Goal: Complete application form: Complete application form

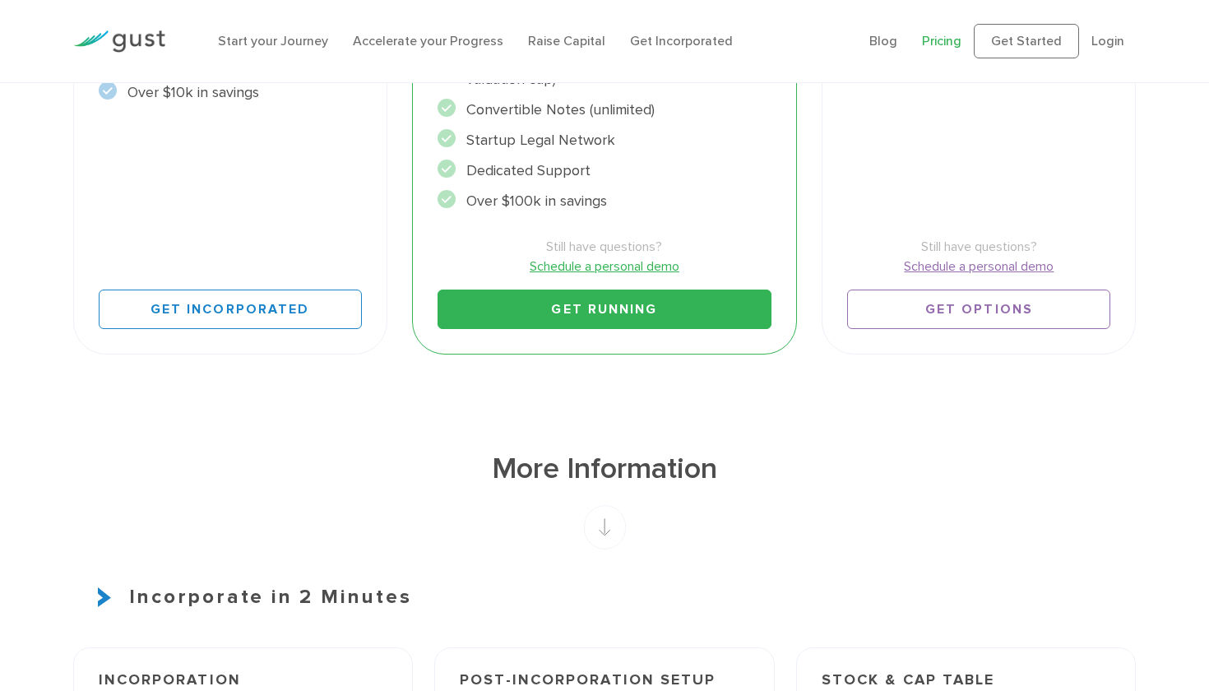
scroll to position [610, 0]
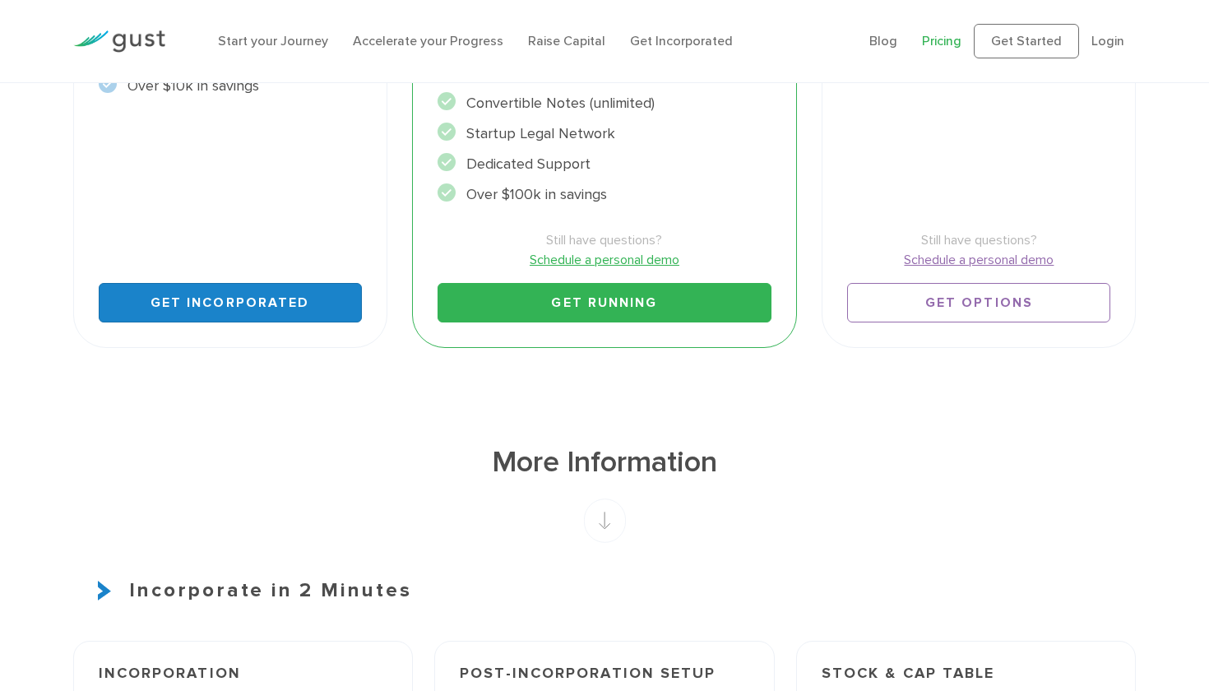
click at [199, 298] on link "Get Incorporated" at bounding box center [230, 302] width 263 height 39
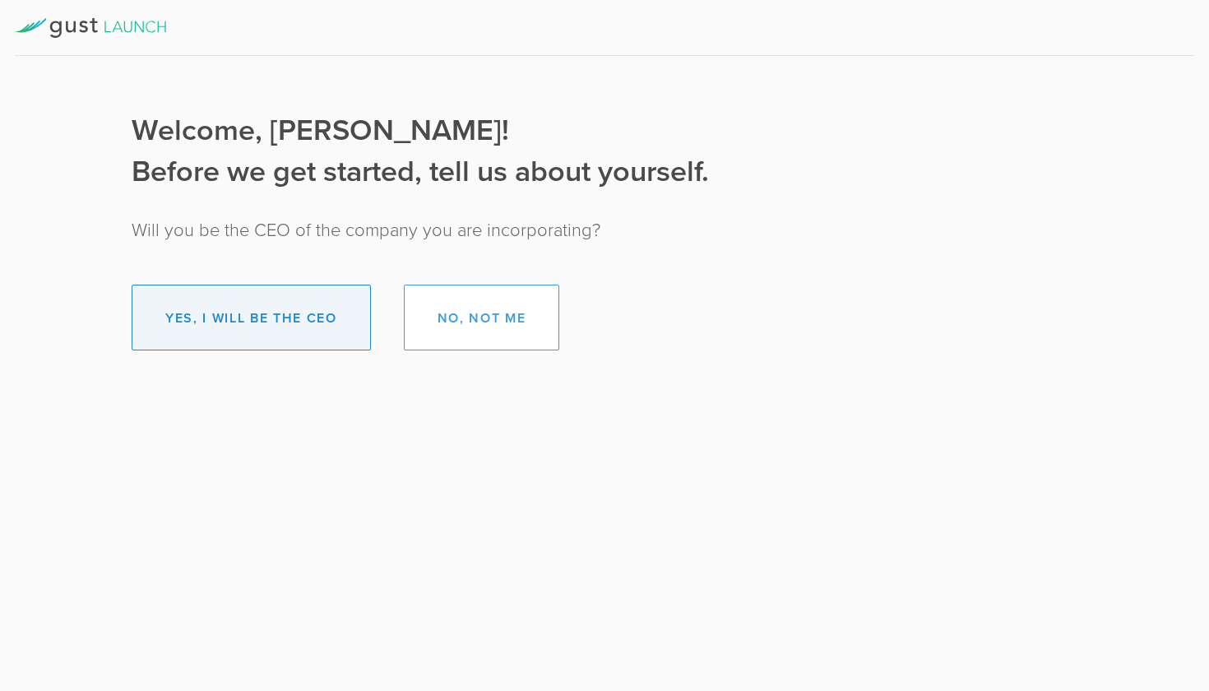
click at [244, 303] on button "Yes, I will be the CEO" at bounding box center [251, 317] width 239 height 66
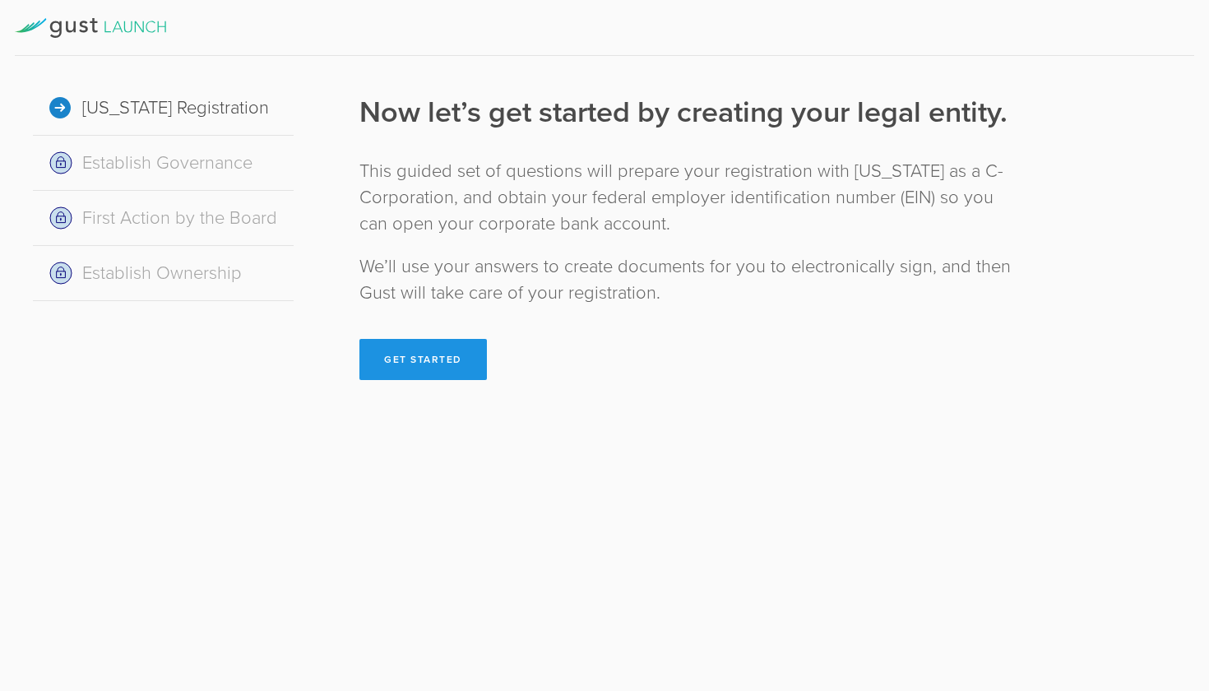
click at [423, 352] on button "Get Started" at bounding box center [422, 359] width 127 height 41
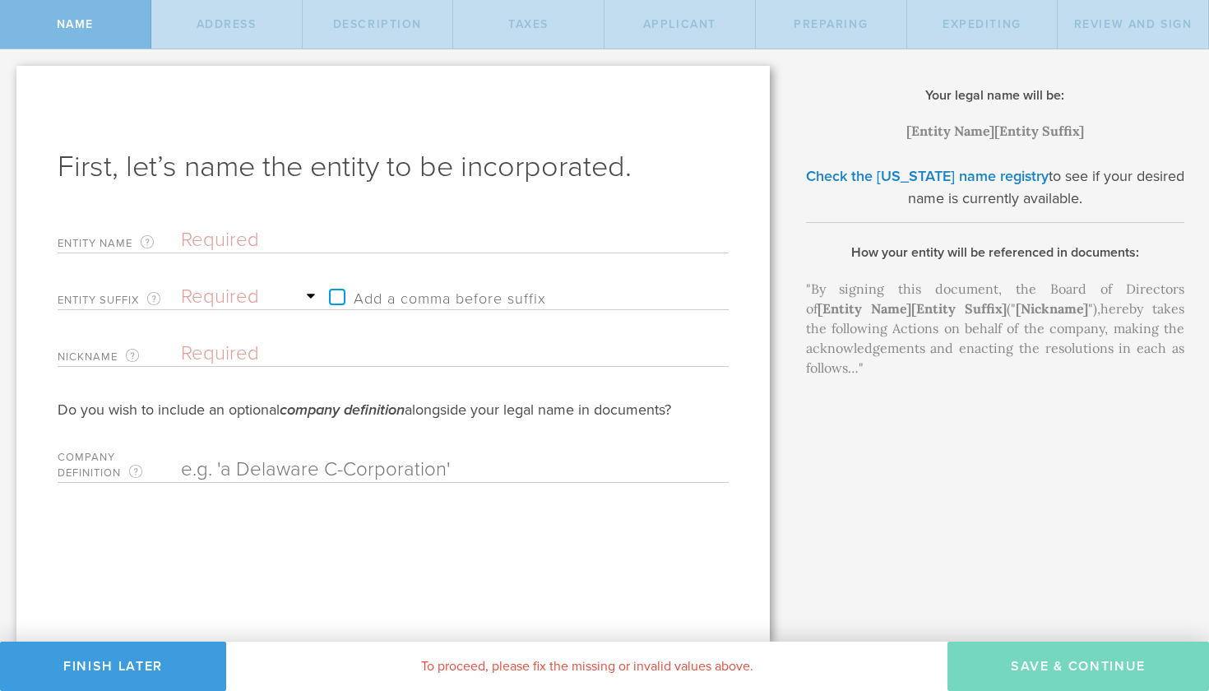
type input "J"
type input "Ju"
type input "Juz"
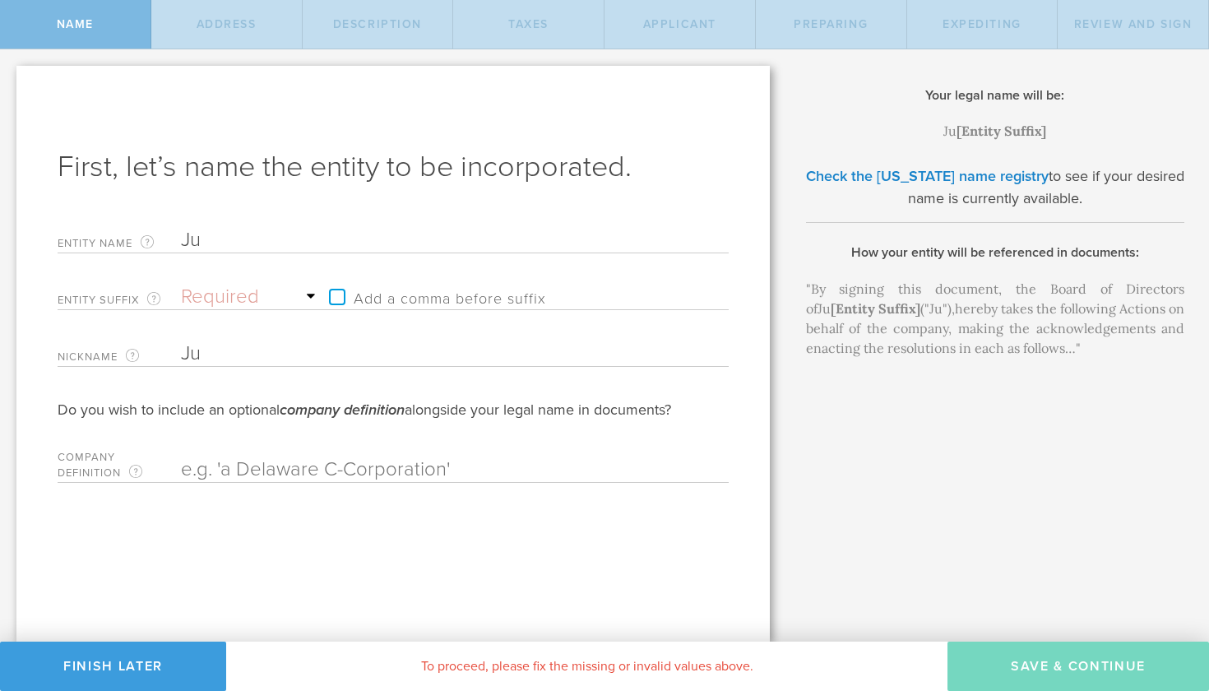
type input "Juz"
type input "Juzo"
type input "Juzog"
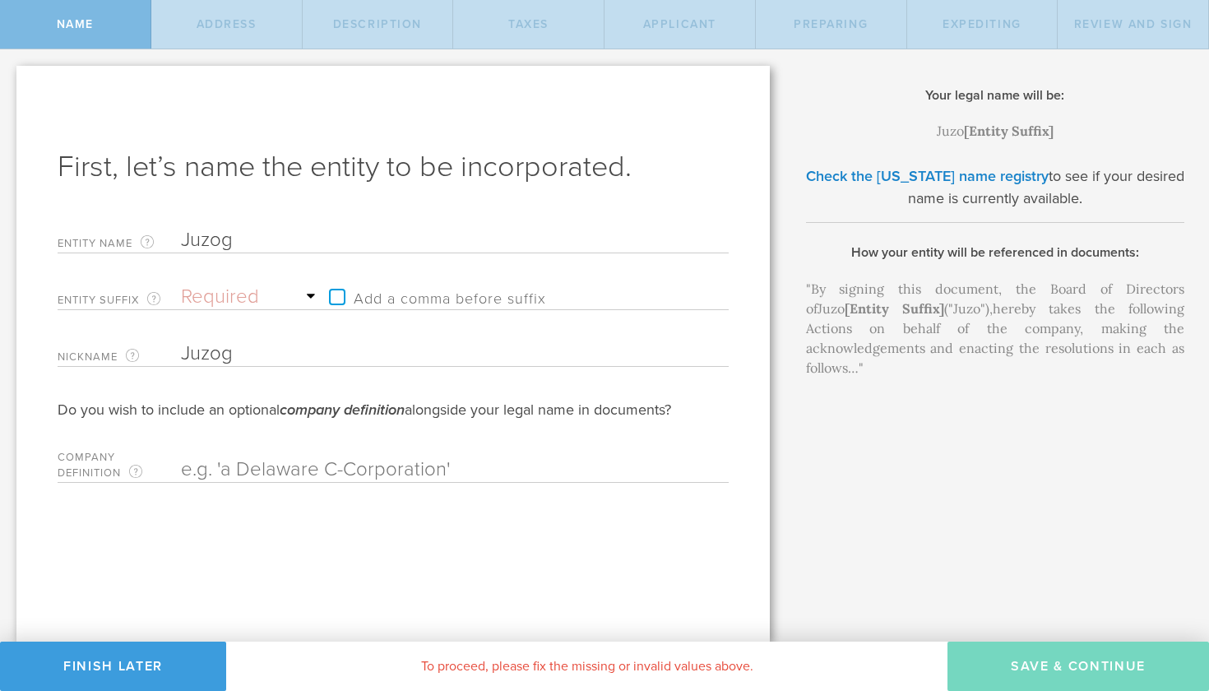
type input "Juzogo"
select select "inc."
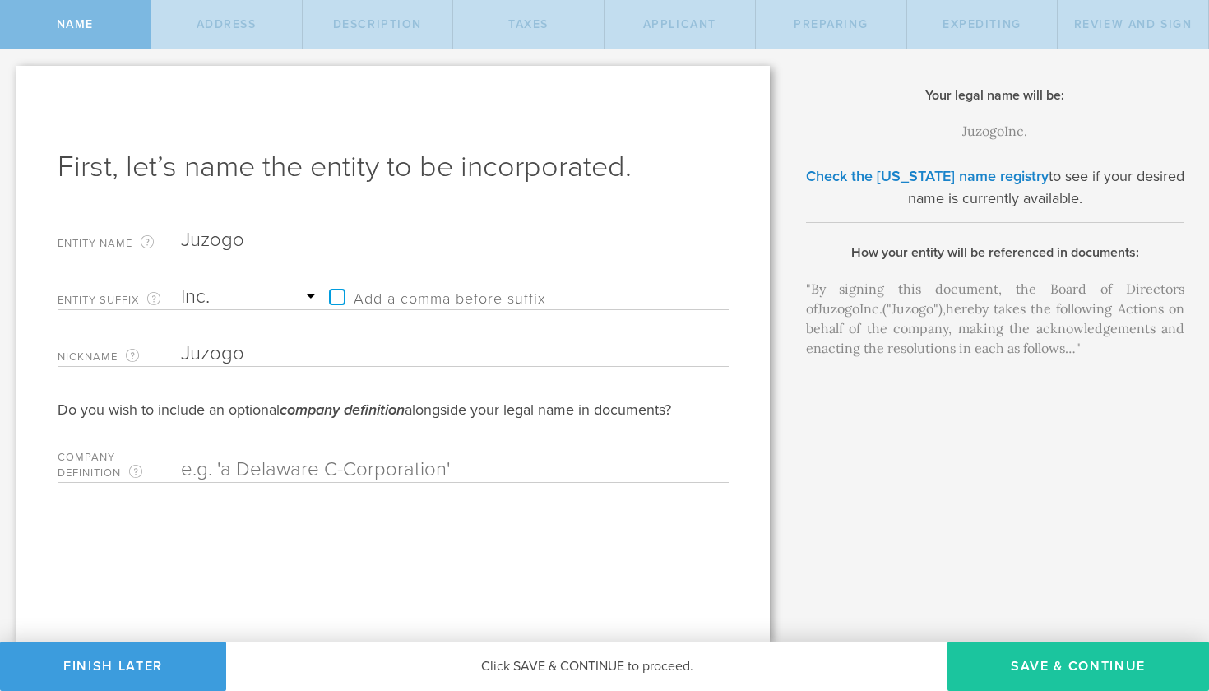
click at [1023, 666] on button "Save & Continue" at bounding box center [1077, 665] width 261 height 49
checkbox input "true"
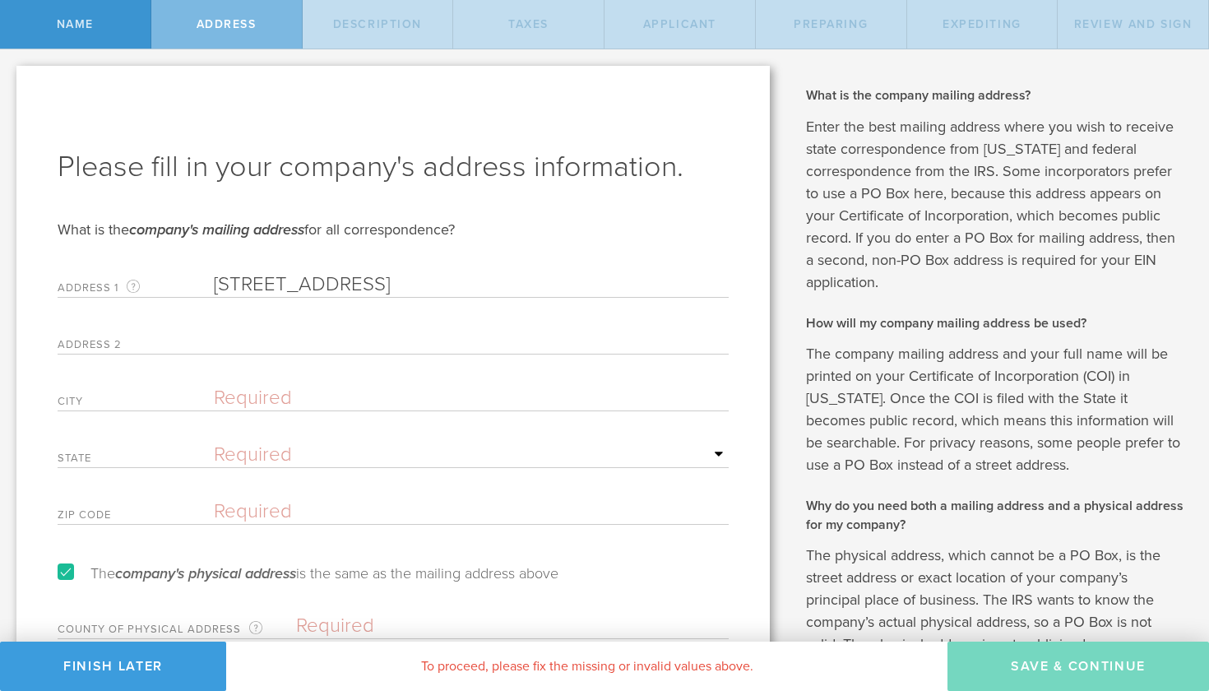
click at [521, 290] on input "[STREET_ADDRESS]" at bounding box center [471, 284] width 515 height 25
type input "[STREET_ADDRESS]"
click at [270, 388] on input "text" at bounding box center [471, 398] width 515 height 25
type input "[GEOGRAPHIC_DATA]"
select select "GA"
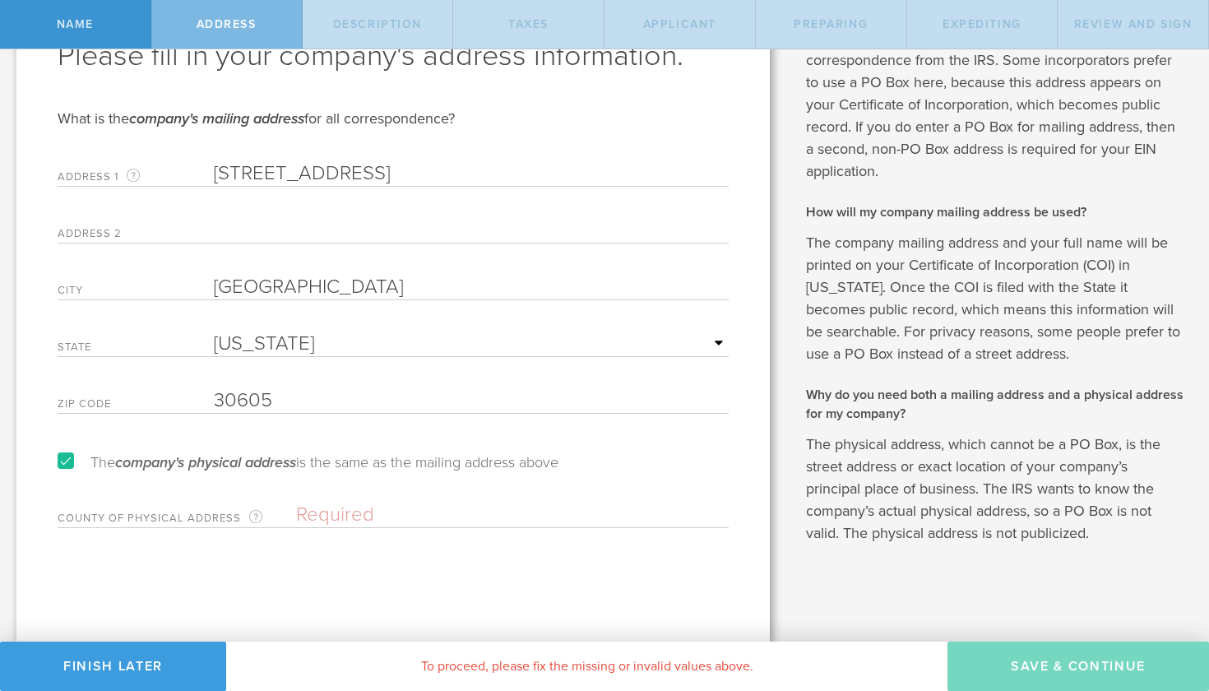
scroll to position [110, 0]
type input "30605"
click at [67, 460] on label "The company's physical address is the same as the mailing address above" at bounding box center [308, 462] width 501 height 15
checkbox input "false"
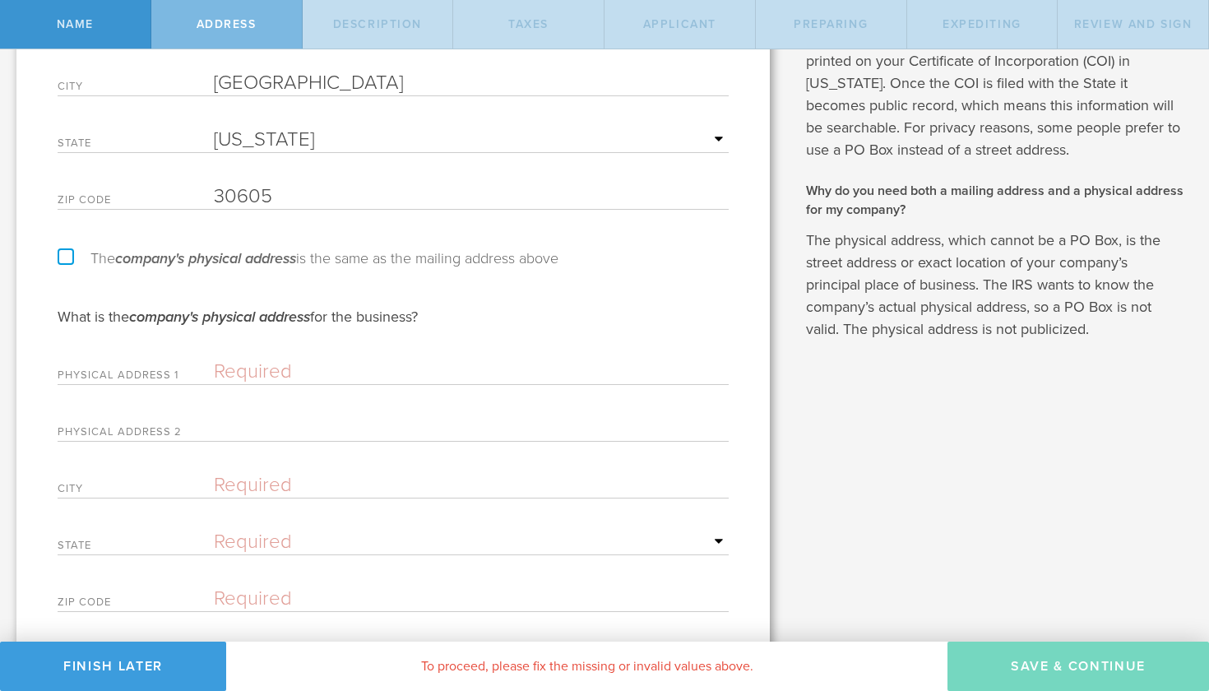
scroll to position [316, 0]
type input "425"
click at [67, 255] on label "The company's physical address is the same as the mailing address above" at bounding box center [308, 257] width 501 height 15
checkbox input "true"
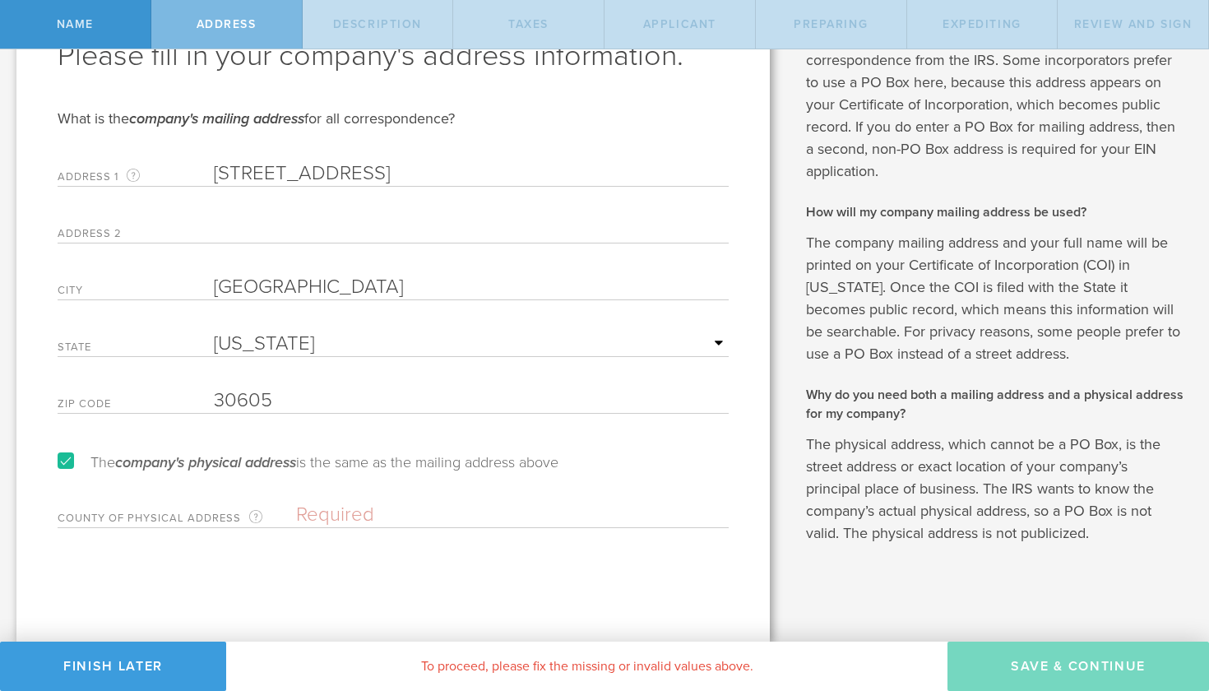
scroll to position [110, 0]
click at [316, 529] on div "County of physical address Enter the county in which the principal place of bus…" at bounding box center [393, 512] width 671 height 34
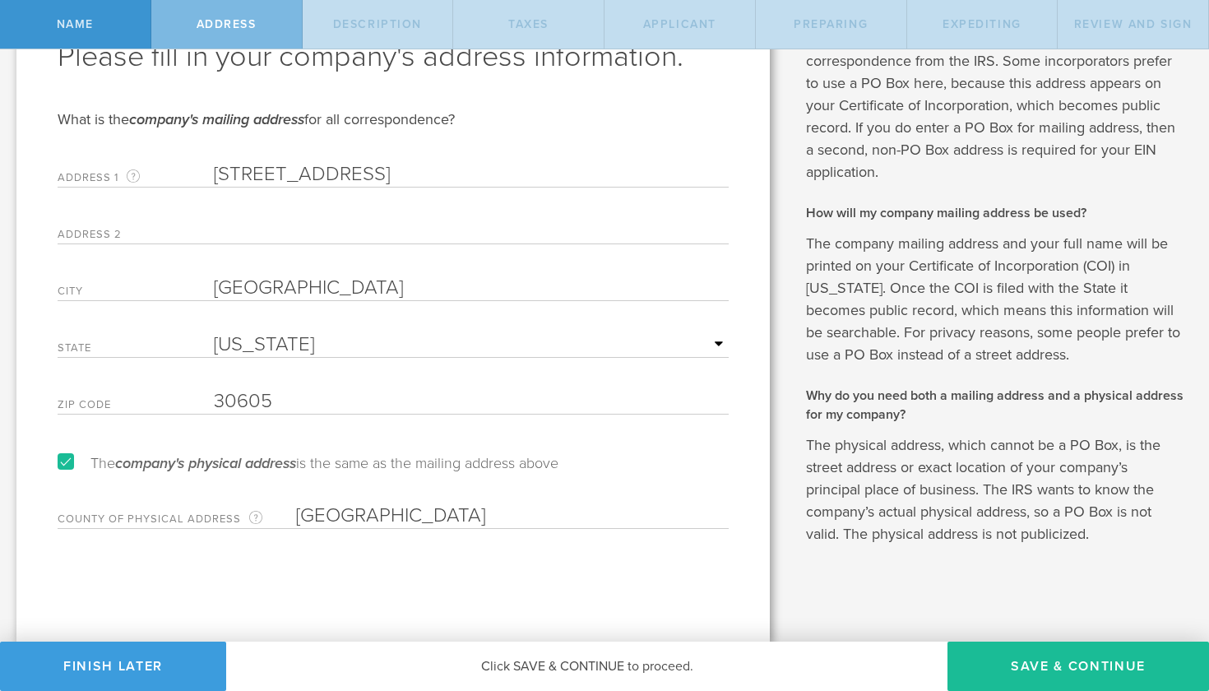
scroll to position [0, 0]
type input "[GEOGRAPHIC_DATA]"
click at [349, 569] on div "Please fill in your company's address information. What is the company's mailin…" at bounding box center [392, 299] width 753 height 686
click at [1019, 673] on button "Save & Continue" at bounding box center [1077, 665] width 261 height 49
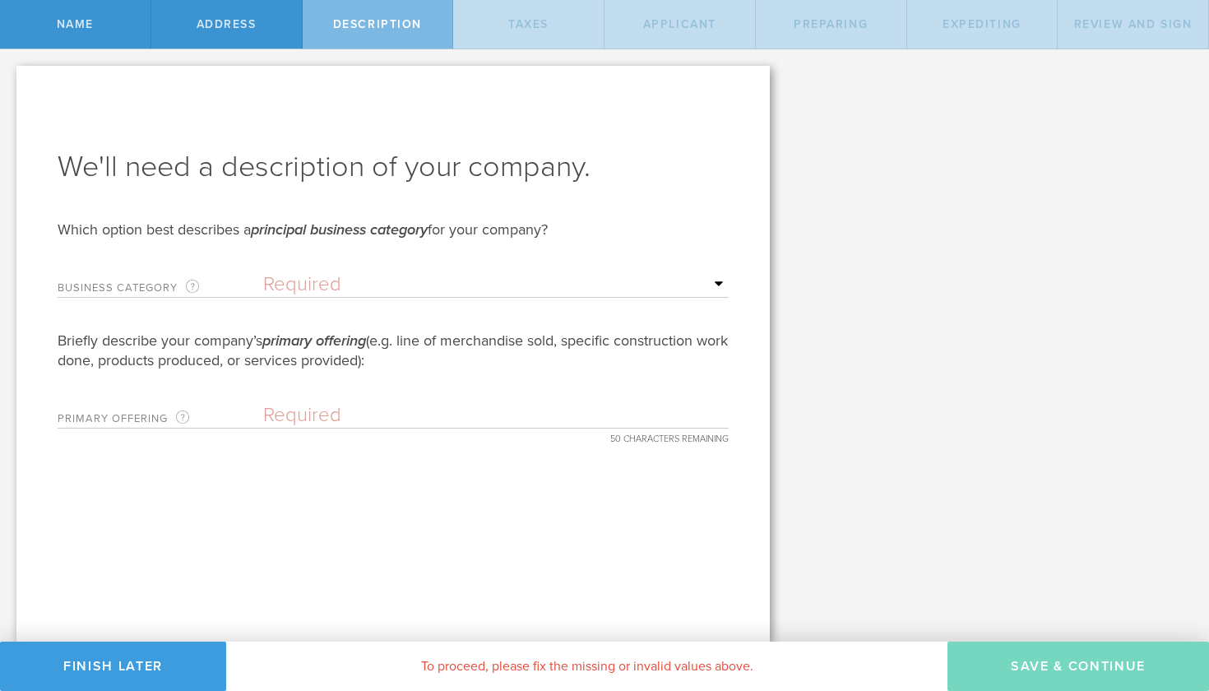
select select "other"
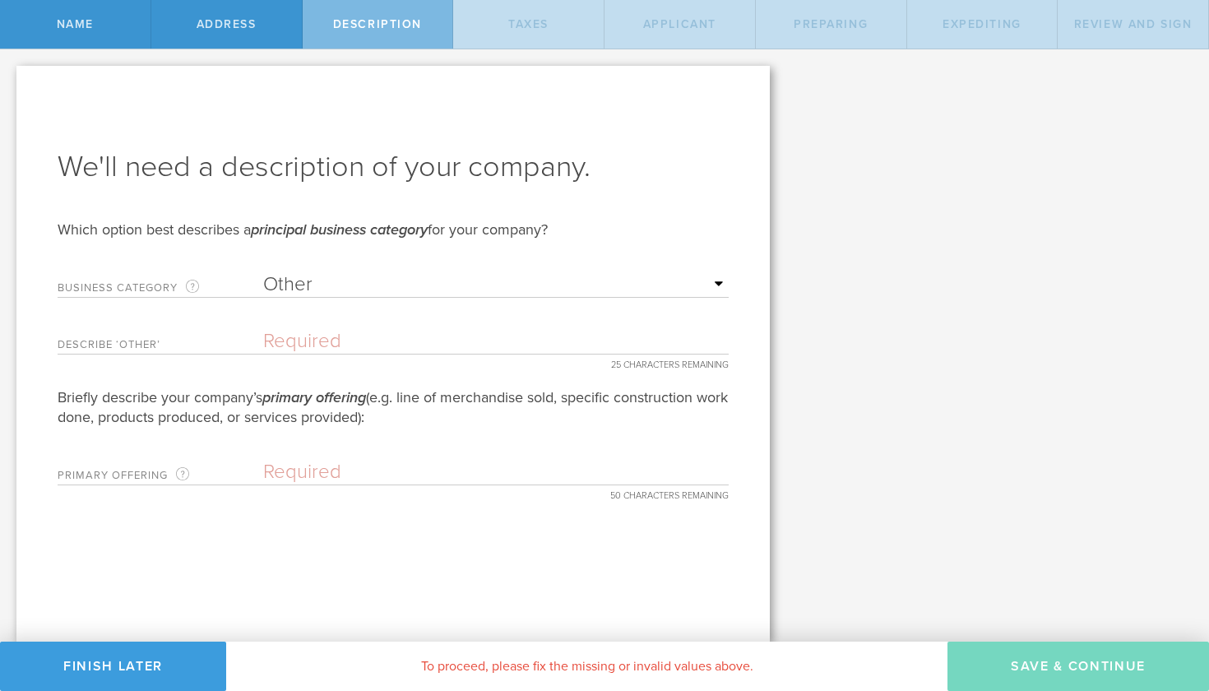
click at [309, 340] on input "text" at bounding box center [495, 341] width 465 height 25
type input "Technology"
click at [286, 470] on input "text" at bounding box center [495, 472] width 465 height 25
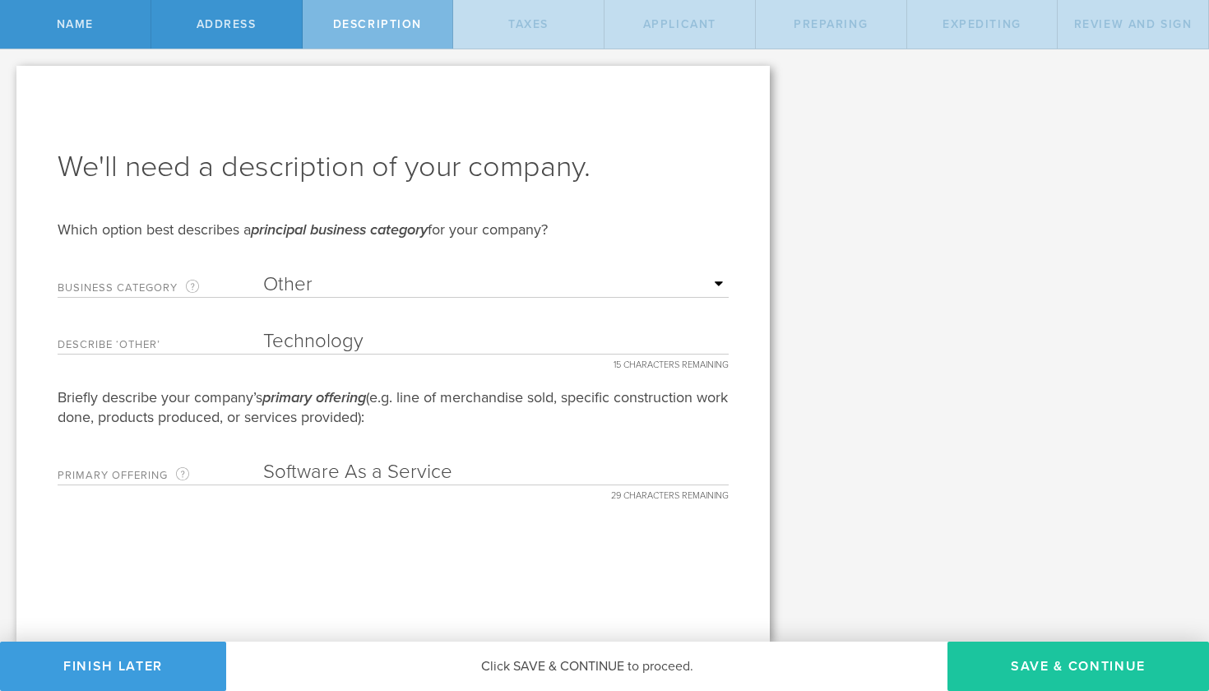
type input "Software As a Service"
click at [984, 659] on button "Save & Continue" at bounding box center [1077, 665] width 261 height 49
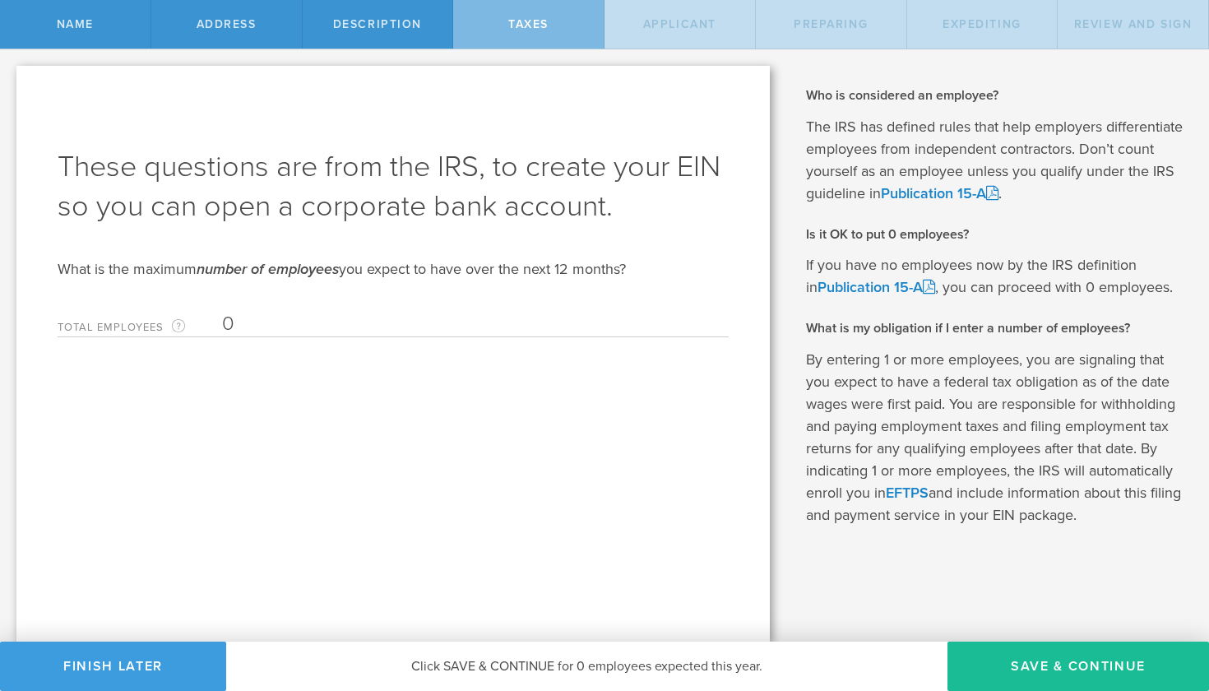
click at [235, 322] on input "0" at bounding box center [471, 324] width 498 height 25
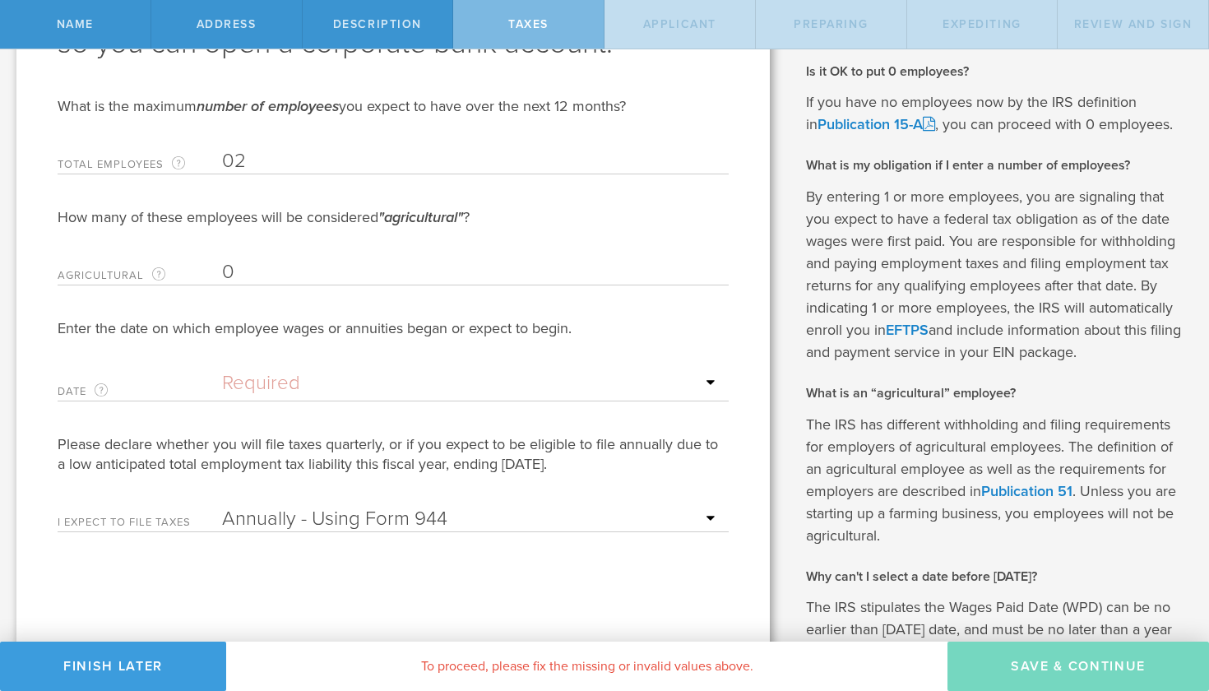
scroll to position [143, 0]
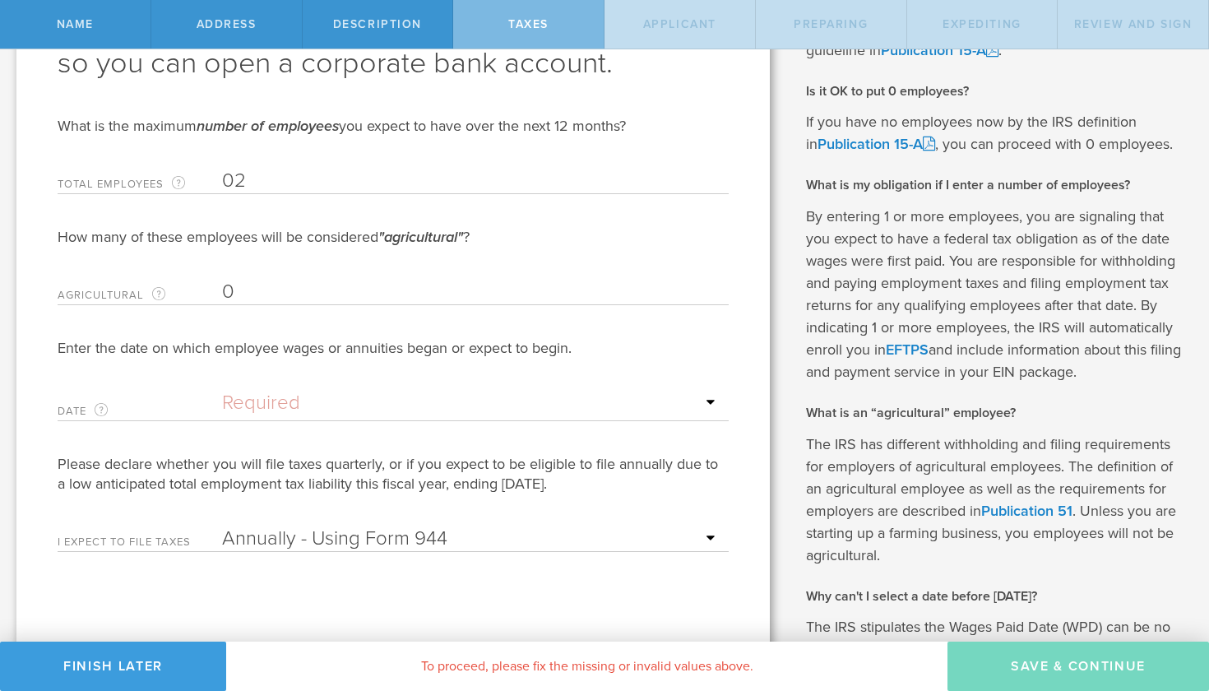
type input "0"
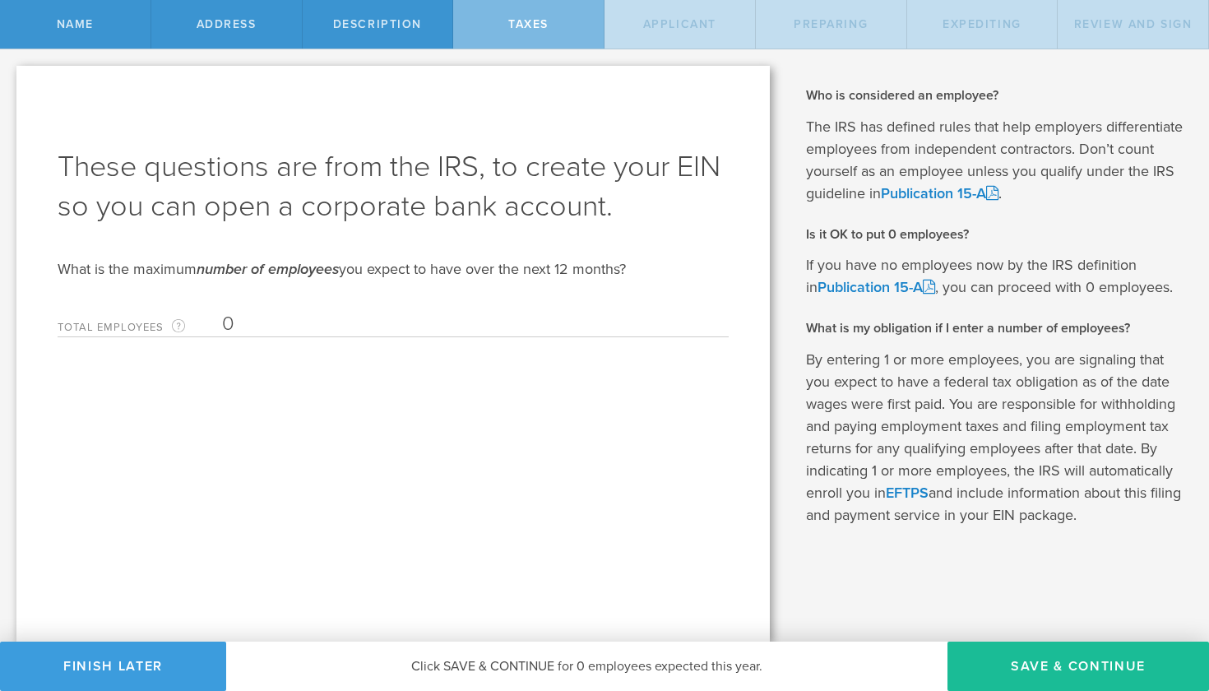
scroll to position [0, 0]
click at [1020, 663] on button "Save & Continue" at bounding box center [1077, 665] width 261 height 49
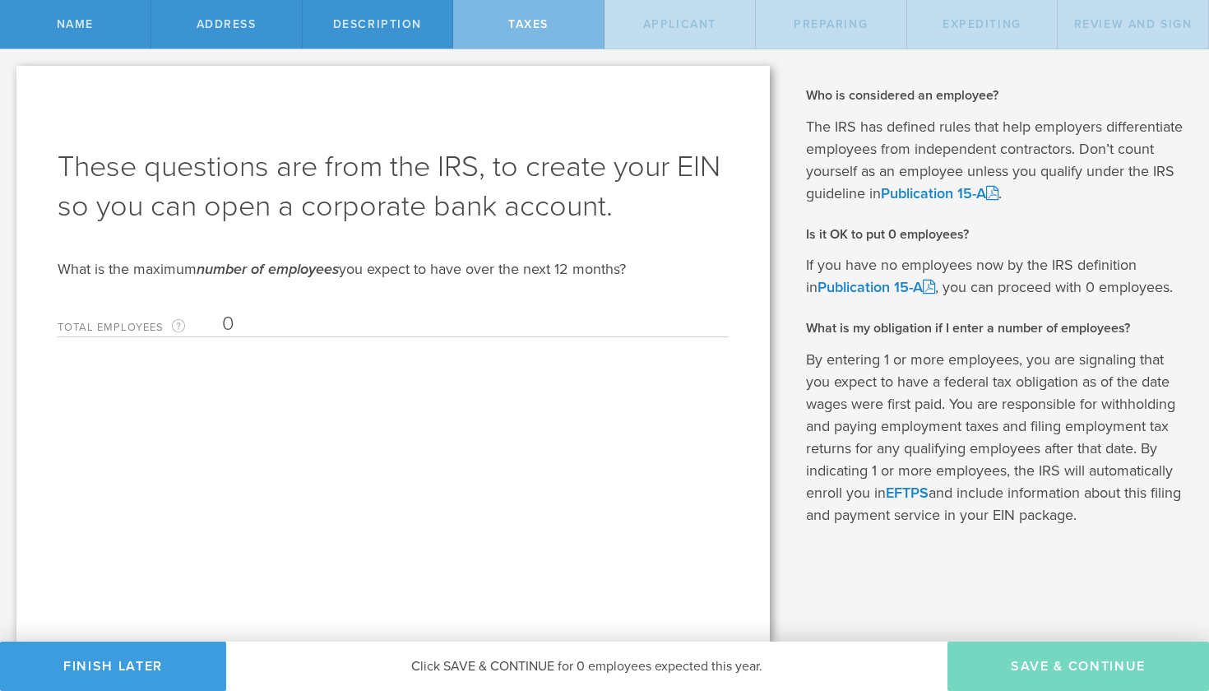
type input "CEO"
select select "US"
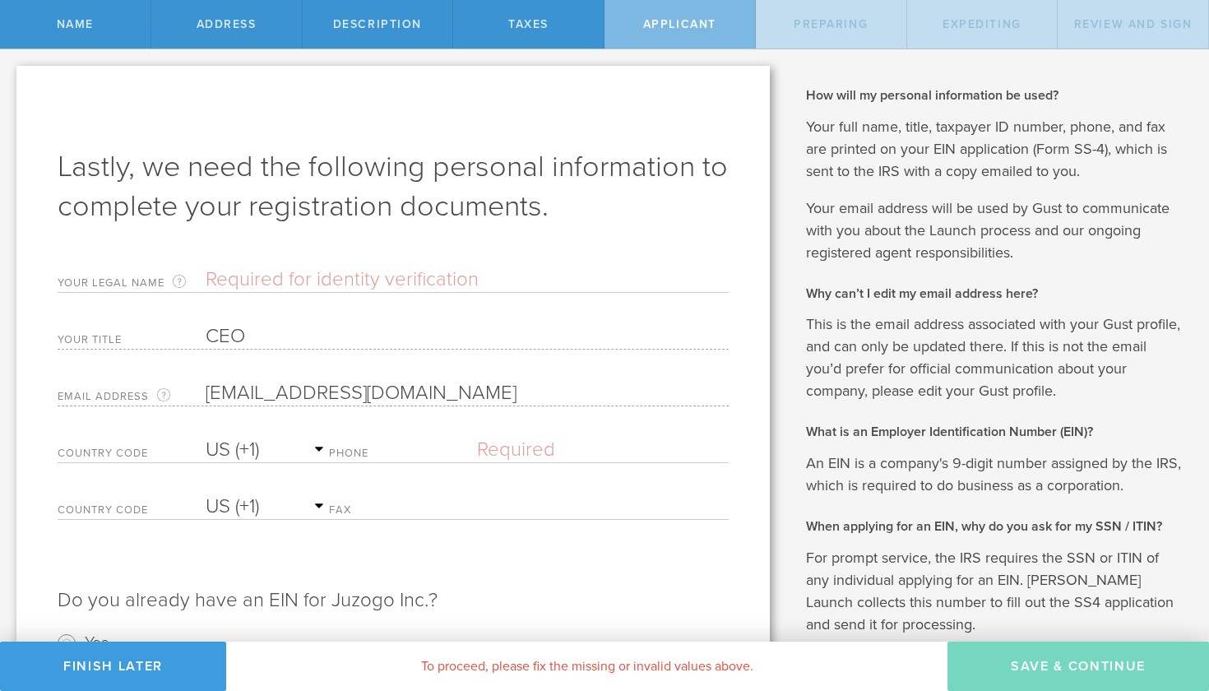
click at [238, 282] on input "text" at bounding box center [467, 279] width 523 height 25
type input "[PERSON_NAME]"
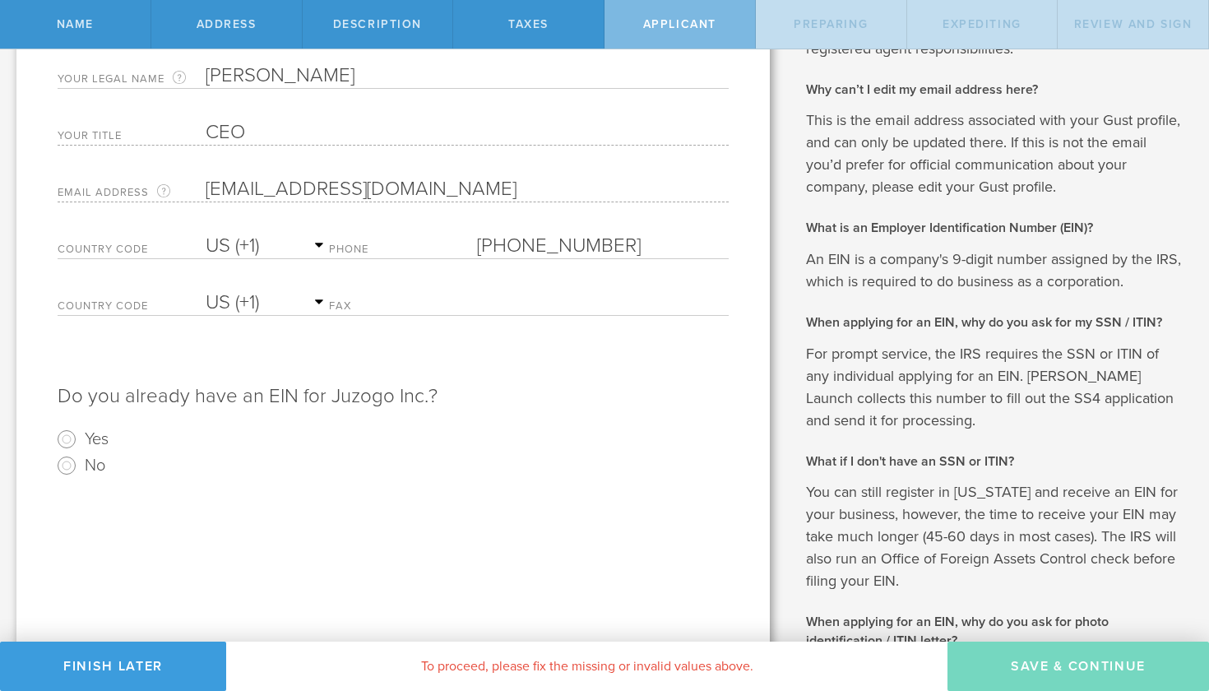
scroll to position [210, 0]
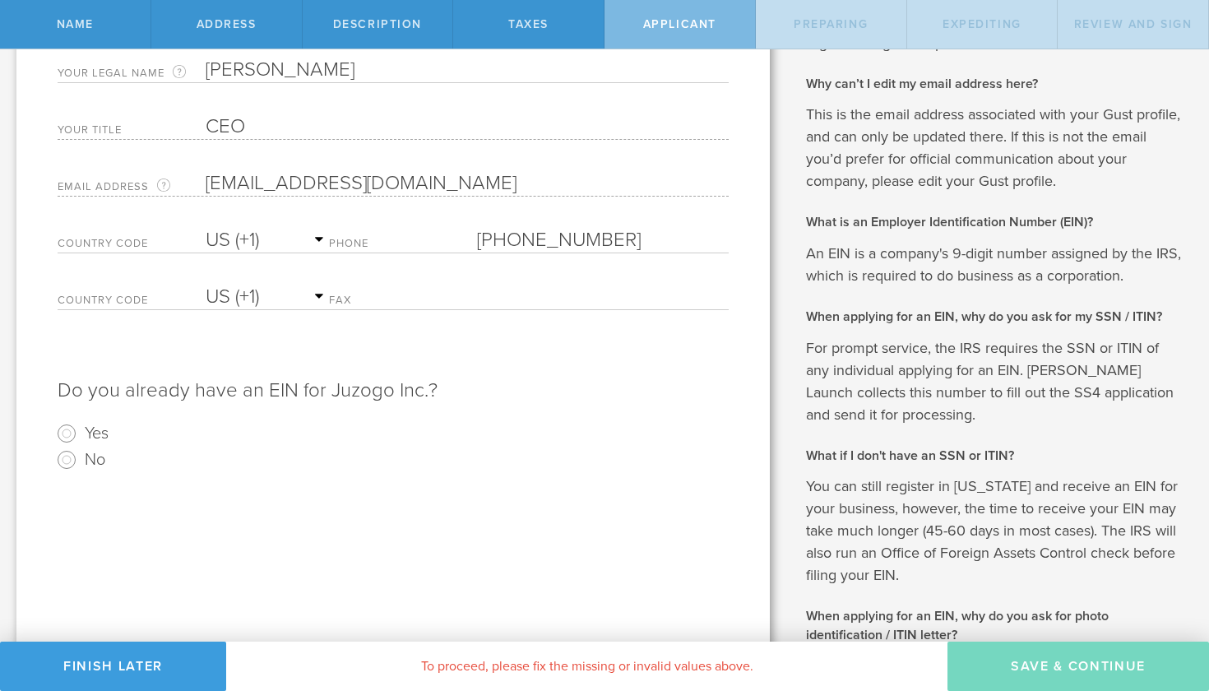
type input "[PHONE_NUMBER]"
click at [67, 459] on input "No" at bounding box center [66, 459] width 26 height 26
radio input "true"
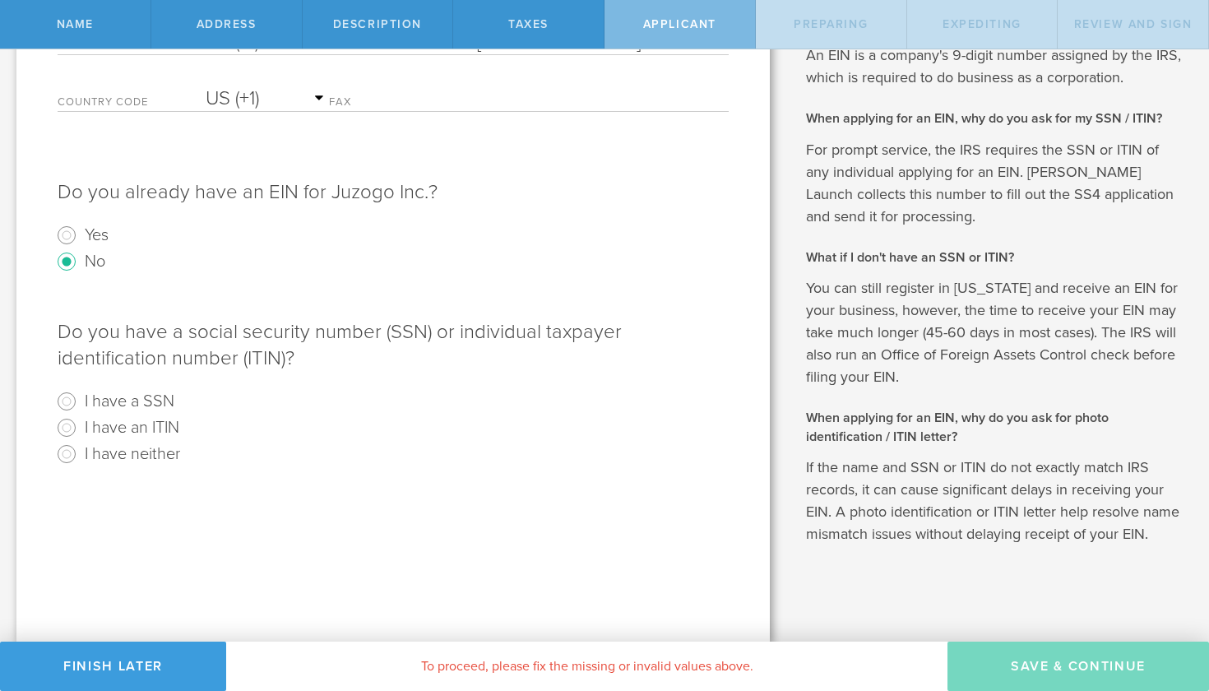
scroll to position [407, 0]
click at [67, 402] on input "I have a SSN" at bounding box center [66, 402] width 26 height 26
radio input "true"
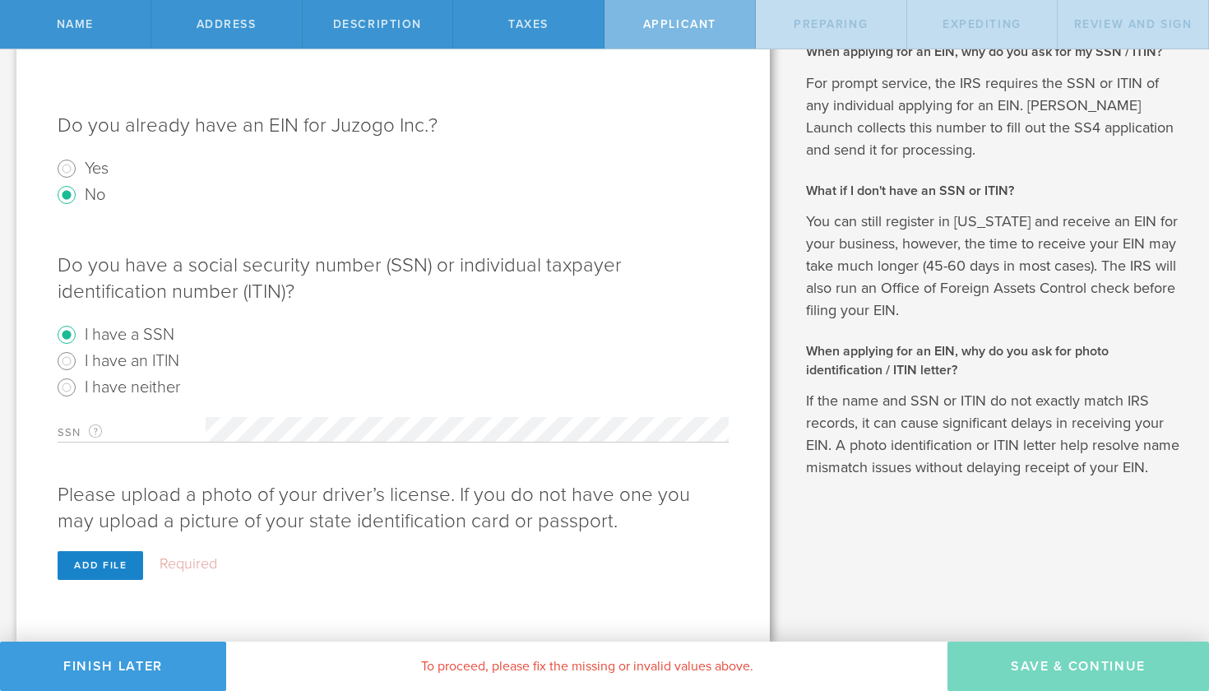
scroll to position [0, 0]
click at [95, 562] on div "Add file" at bounding box center [101, 565] width 86 height 29
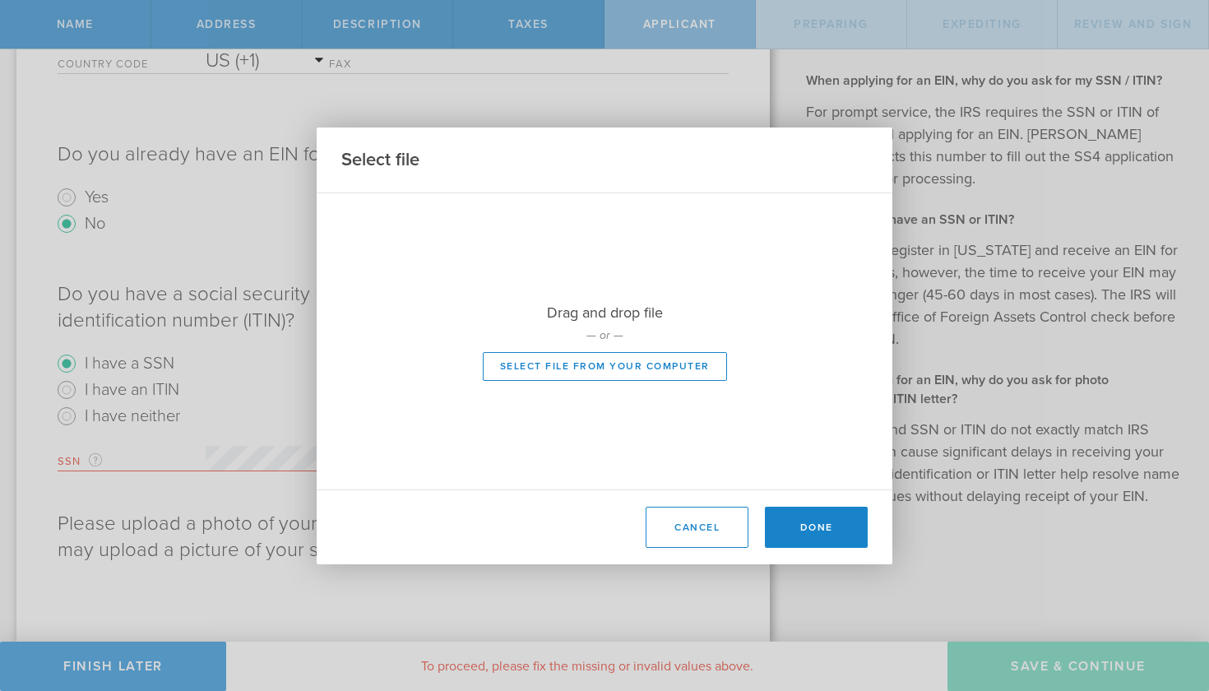
scroll to position [446, 0]
click at [558, 365] on button "Select file from your computer" at bounding box center [605, 366] width 244 height 29
type input "C:\fakepath\SSN.jpeg"
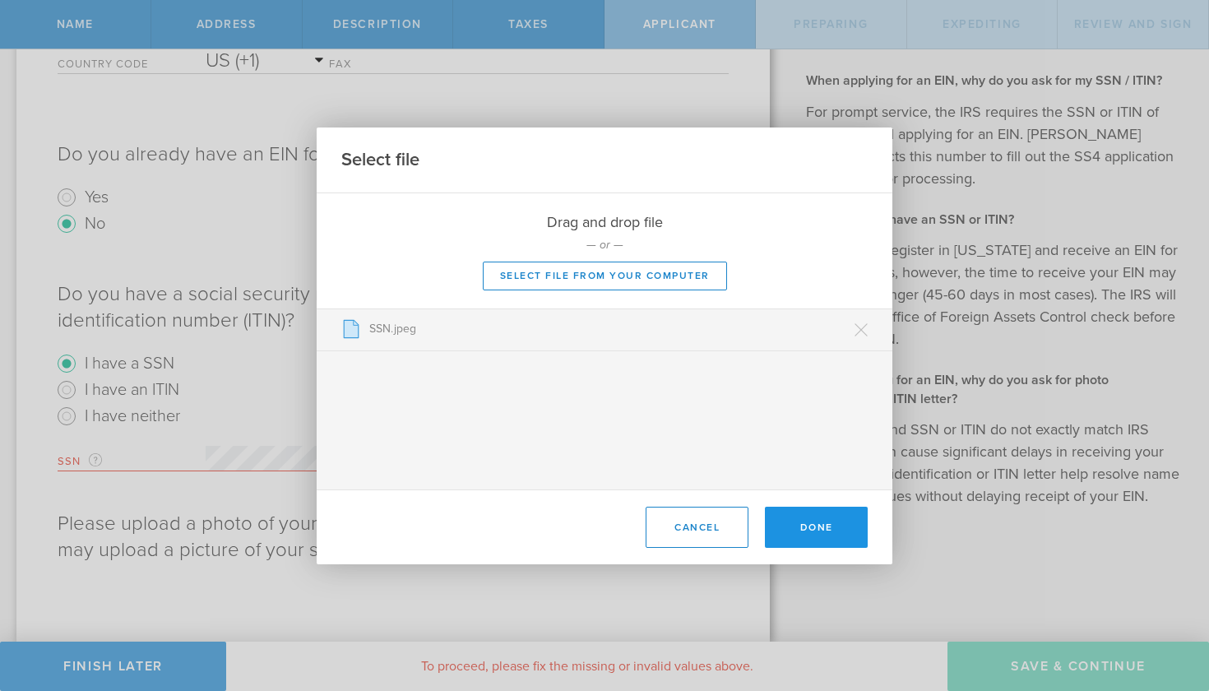
click at [814, 528] on button "Done" at bounding box center [816, 526] width 103 height 41
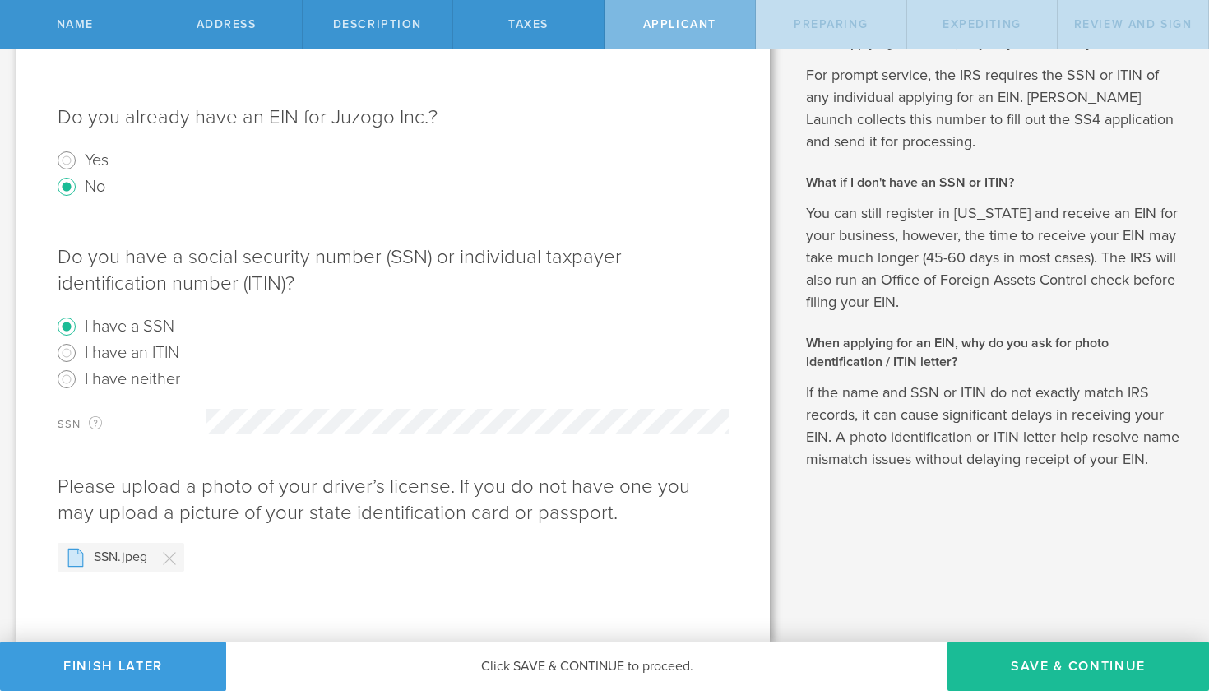
scroll to position [483, 0]
click at [171, 557] on icon at bounding box center [170, 558] width 12 height 12
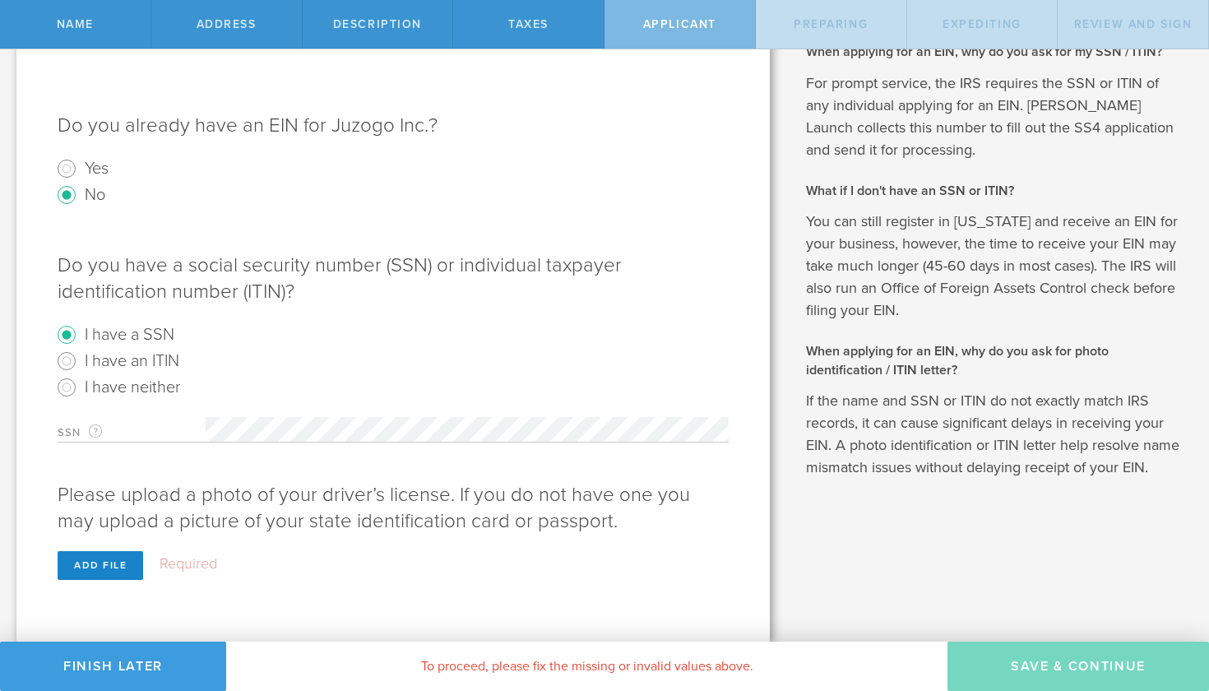
scroll to position [474, 0]
click at [97, 561] on div "Add file" at bounding box center [101, 565] width 86 height 29
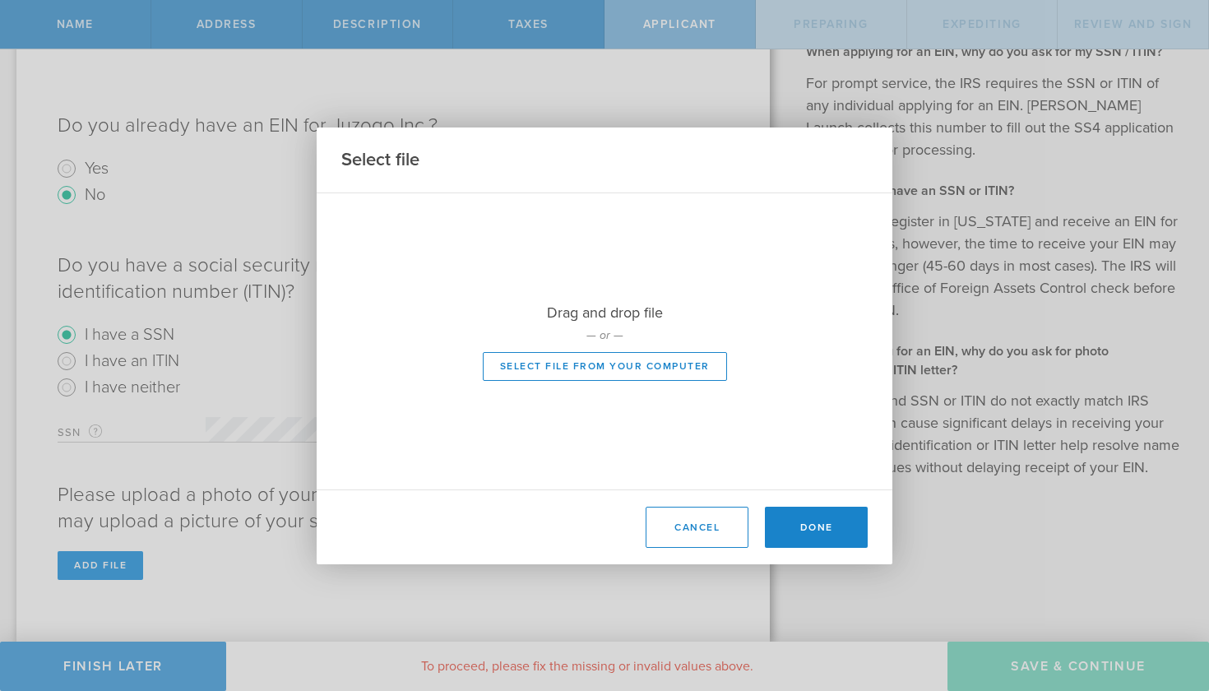
scroll to position [446, 0]
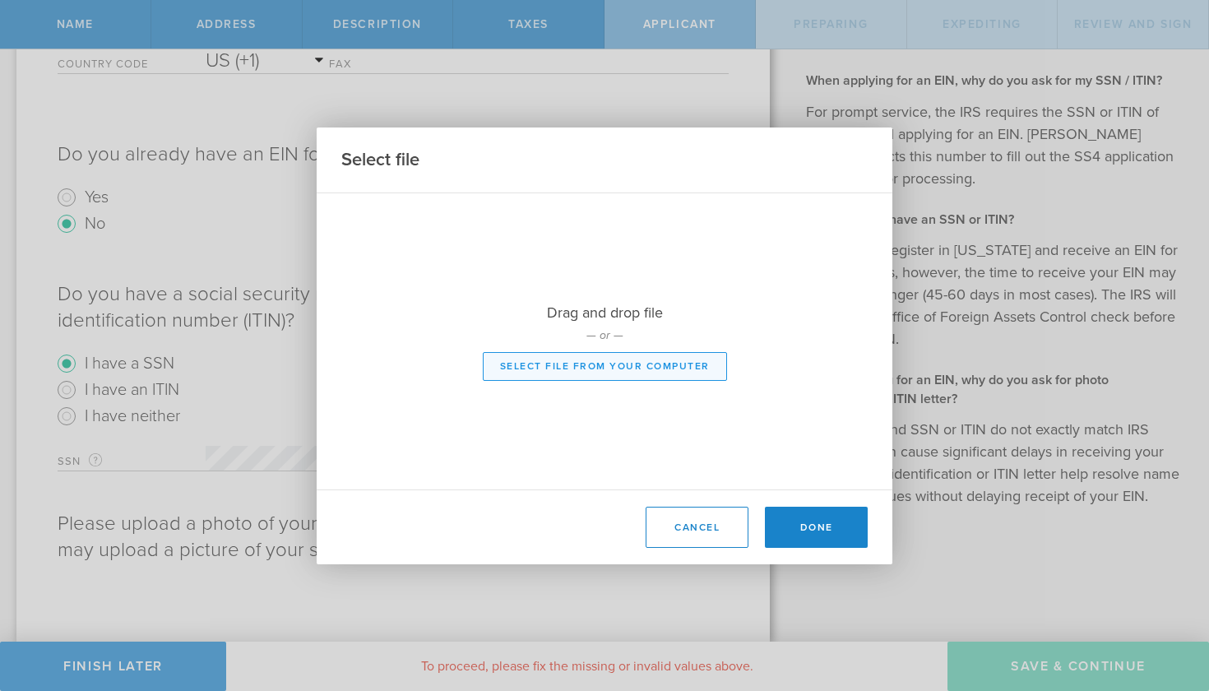
click at [539, 362] on button "Select file from your computer" at bounding box center [605, 366] width 244 height 29
type input "C:\fakepath\Drivers License.pdf"
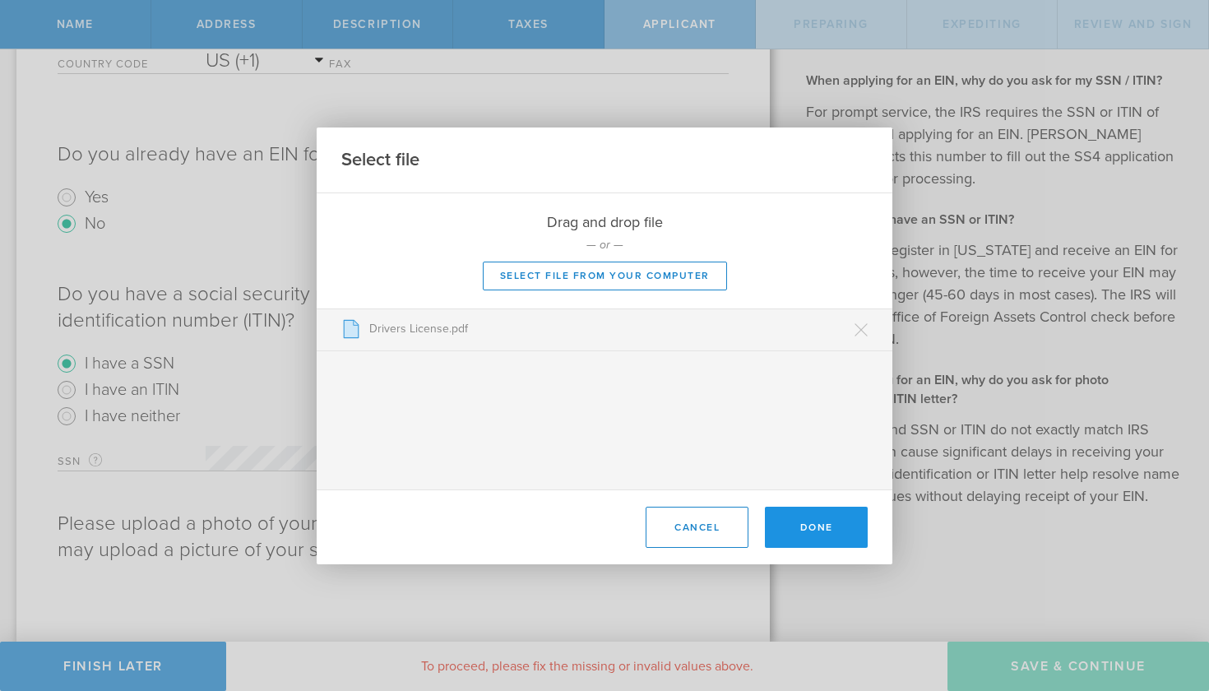
click at [829, 525] on button "Done" at bounding box center [816, 526] width 103 height 41
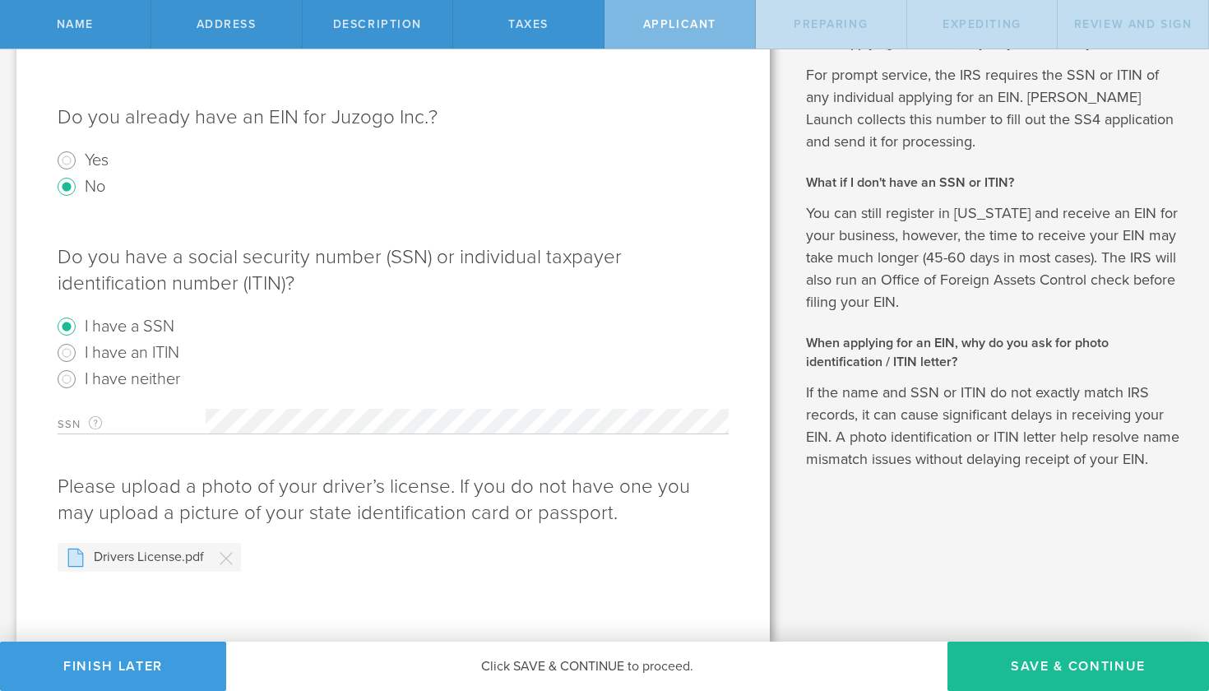
scroll to position [483, 0]
click at [1020, 660] on button "Save & Continue" at bounding box center [1077, 665] width 261 height 49
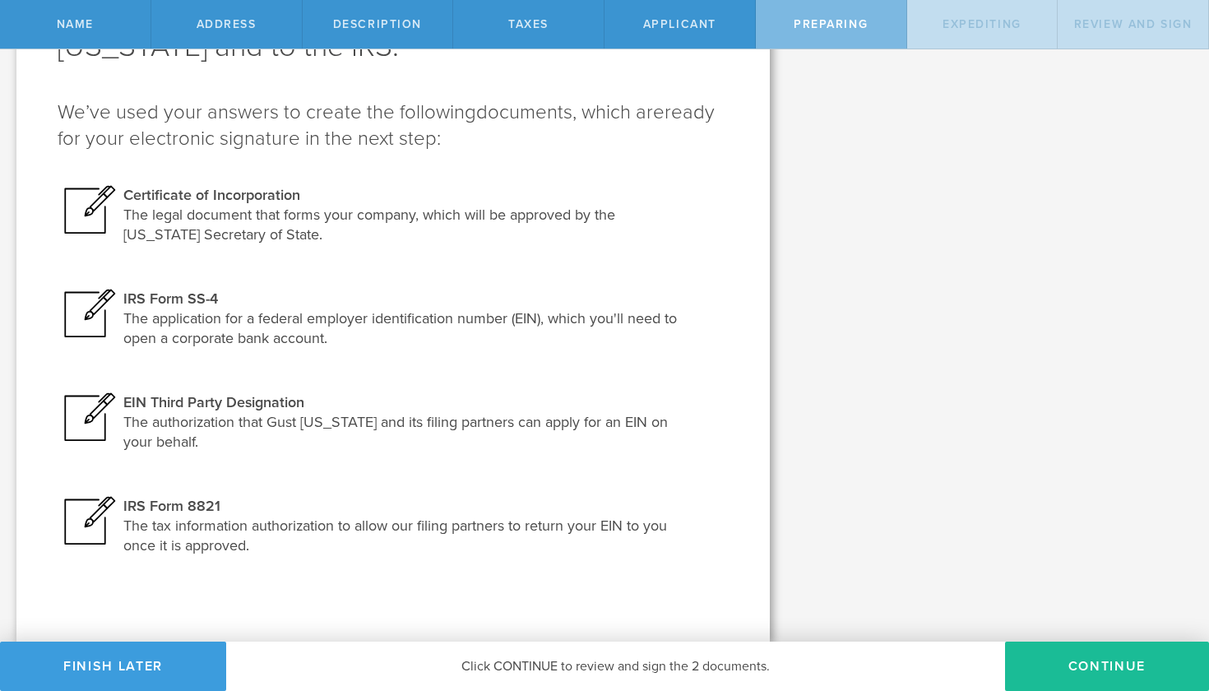
scroll to position [159, 0]
click at [1060, 655] on button "Continue" at bounding box center [1107, 665] width 204 height 49
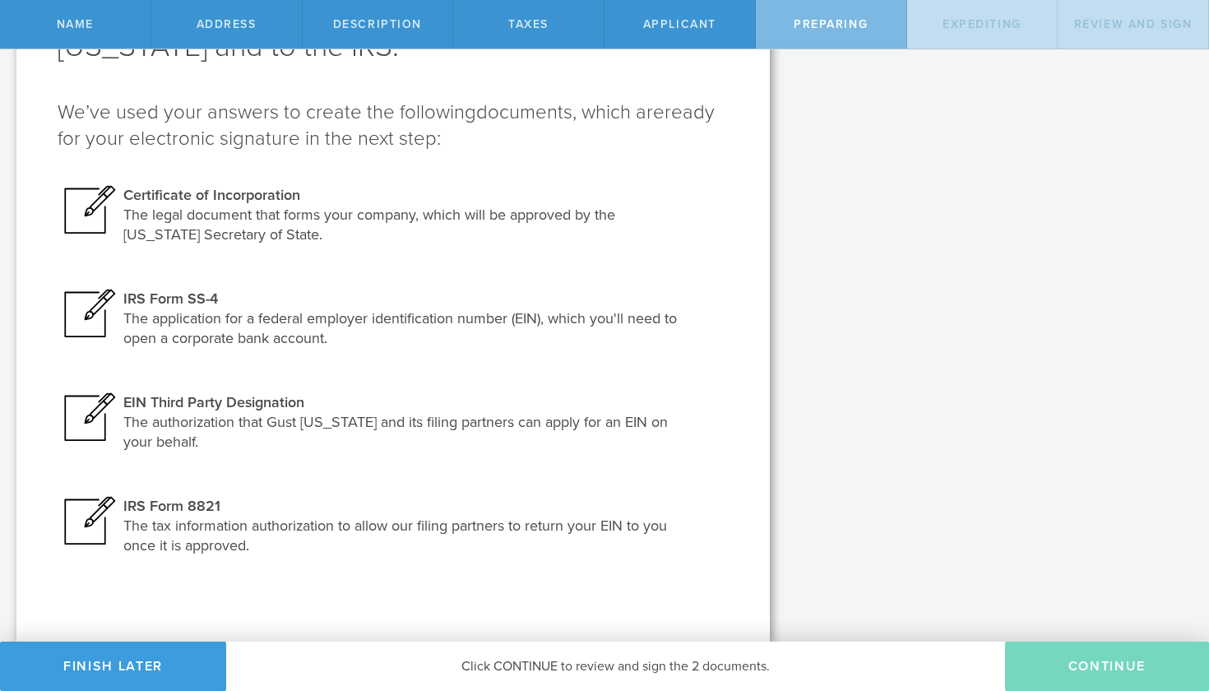
scroll to position [0, 0]
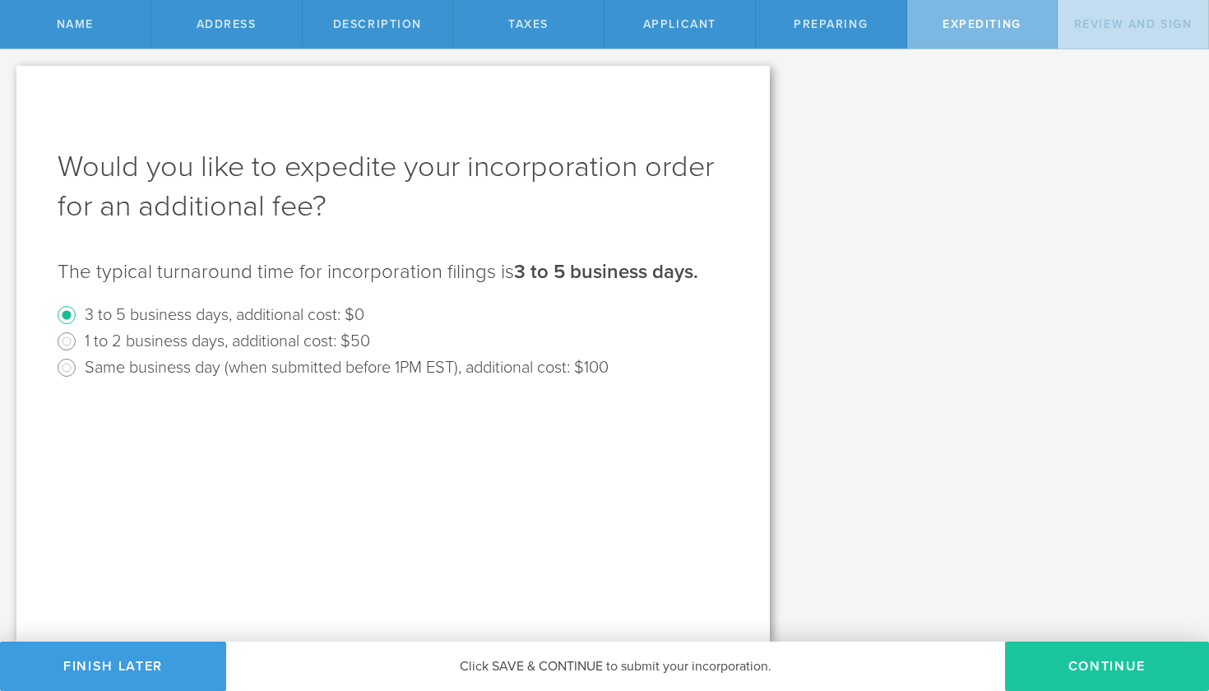
click at [1078, 654] on button "Continue" at bounding box center [1107, 665] width 204 height 49
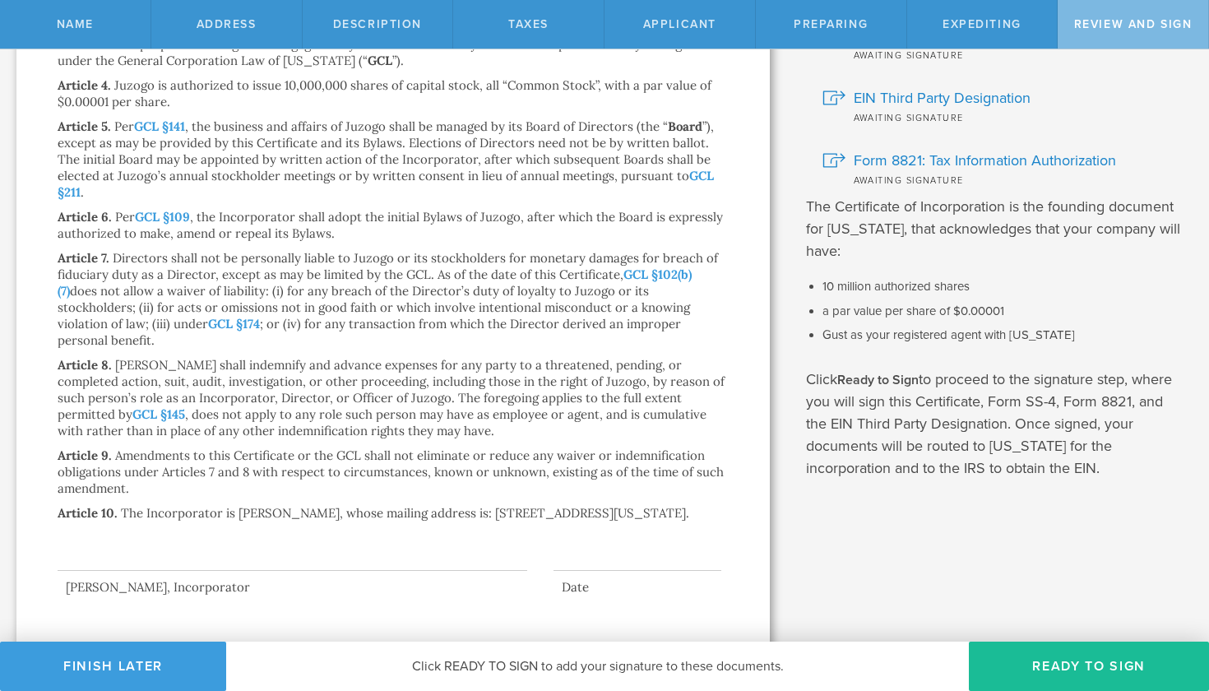
scroll to position [213, 0]
click at [150, 540] on div at bounding box center [292, 539] width 469 height 66
click at [1043, 666] on button "Ready to Sign" at bounding box center [1088, 665] width 240 height 49
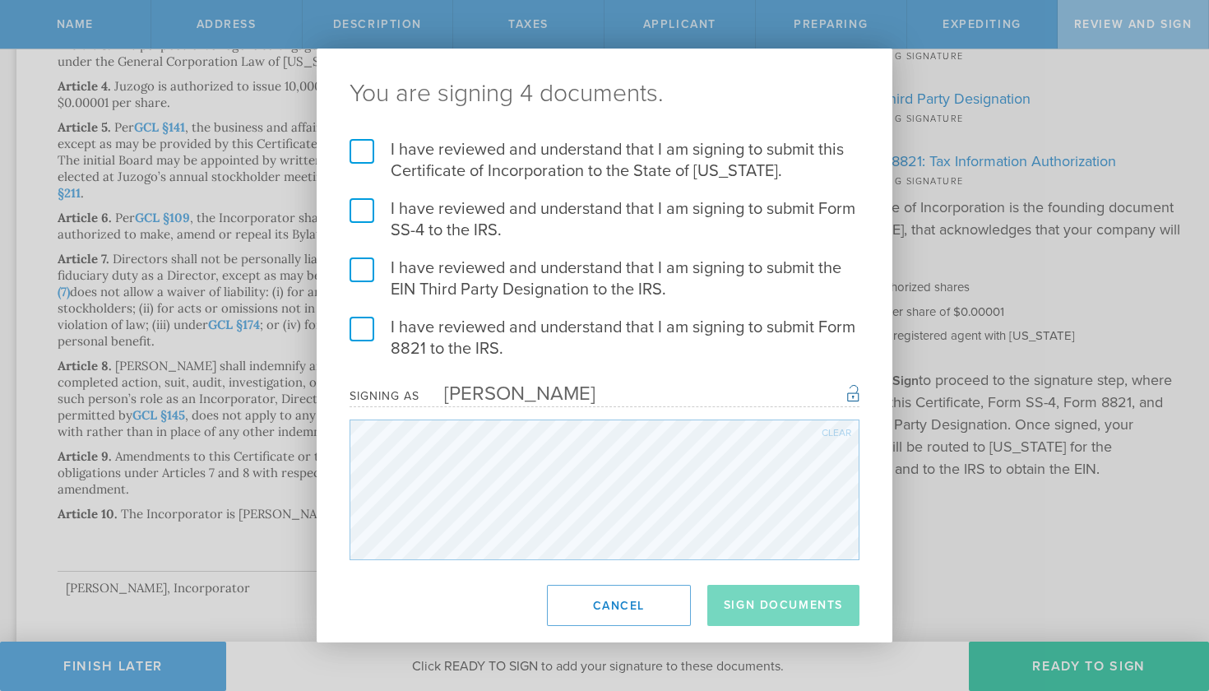
click at [367, 150] on label "I have reviewed and understand that I am signing to submit this Certificate of …" at bounding box center [604, 160] width 510 height 43
click at [0, 0] on input "I have reviewed and understand that I am signing to submit this Certificate of …" at bounding box center [0, 0] width 0 height 0
click at [362, 211] on label "I have reviewed and understand that I am signing to submit Form SS-4 to the IRS." at bounding box center [604, 219] width 510 height 43
click at [0, 0] on input "I have reviewed and understand that I am signing to submit Form SS-4 to the IRS." at bounding box center [0, 0] width 0 height 0
click at [365, 267] on label "I have reviewed and understand that I am signing to submit the EIN Third Party …" at bounding box center [604, 278] width 510 height 43
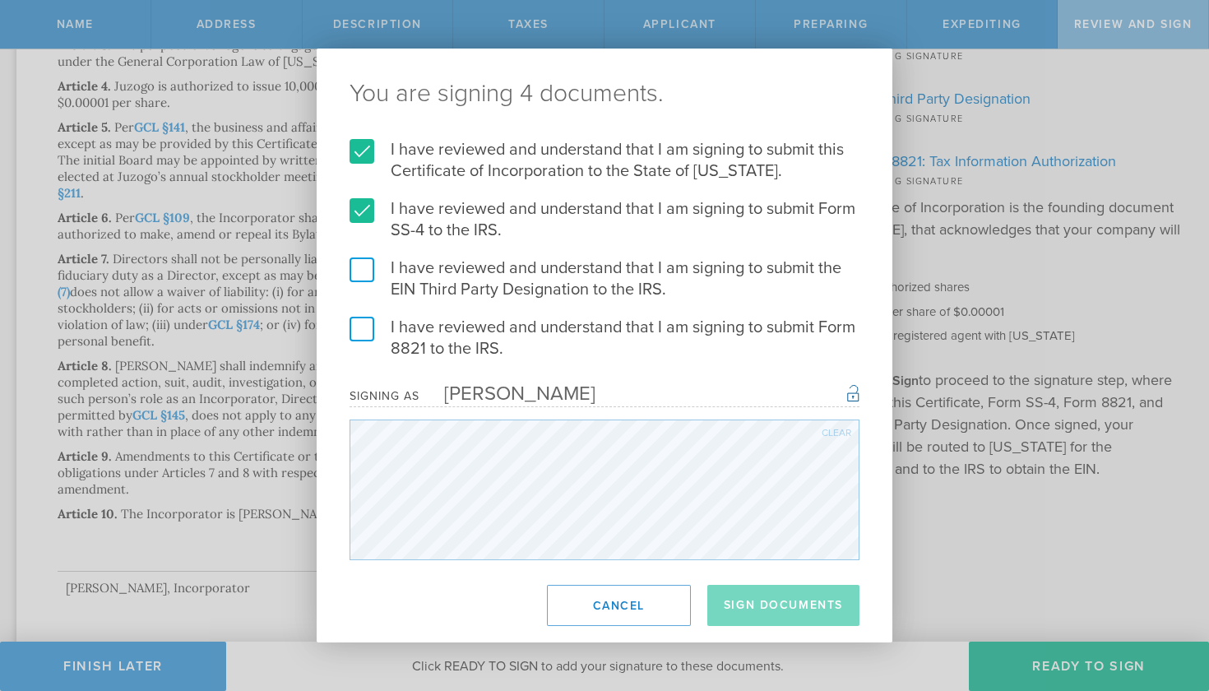
click at [0, 0] on input "I have reviewed and understand that I am signing to submit the EIN Third Party …" at bounding box center [0, 0] width 0 height 0
click at [364, 326] on label "I have reviewed and understand that I am signing to submit Form 8821 to the IRS." at bounding box center [604, 338] width 510 height 43
click at [0, 0] on input "I have reviewed and understand that I am signing to submit Form 8821 to the IRS." at bounding box center [0, 0] width 0 height 0
click at [752, 599] on button "Sign Documents" at bounding box center [783, 605] width 152 height 41
